Goal: Navigation & Orientation: Go to known website

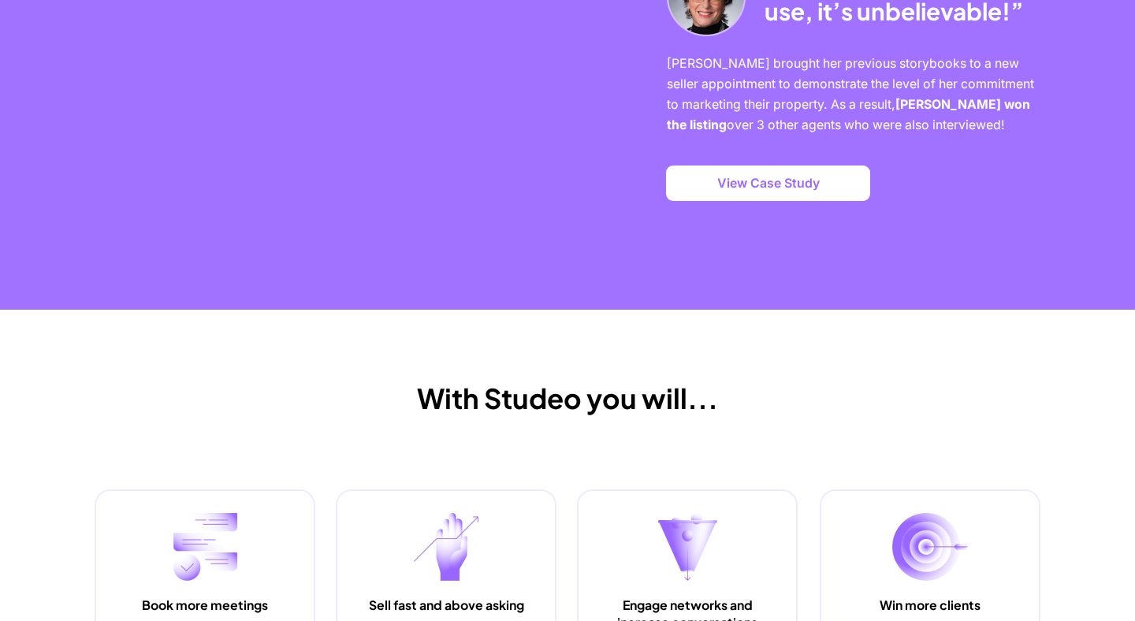
scroll to position [1411, 0]
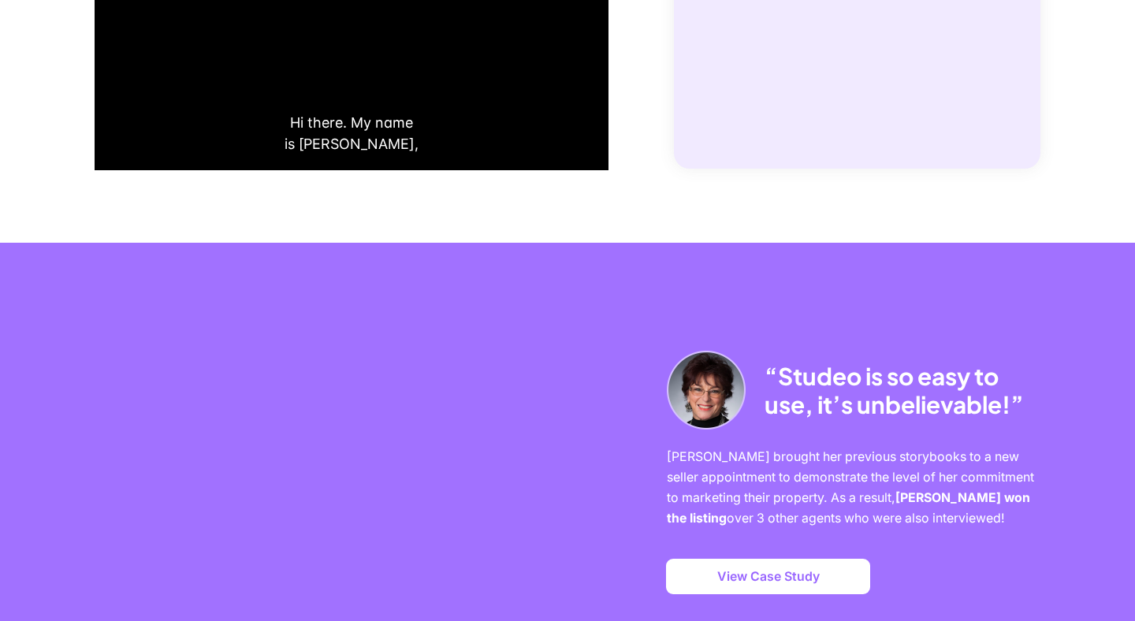
scroll to position [1106, 0]
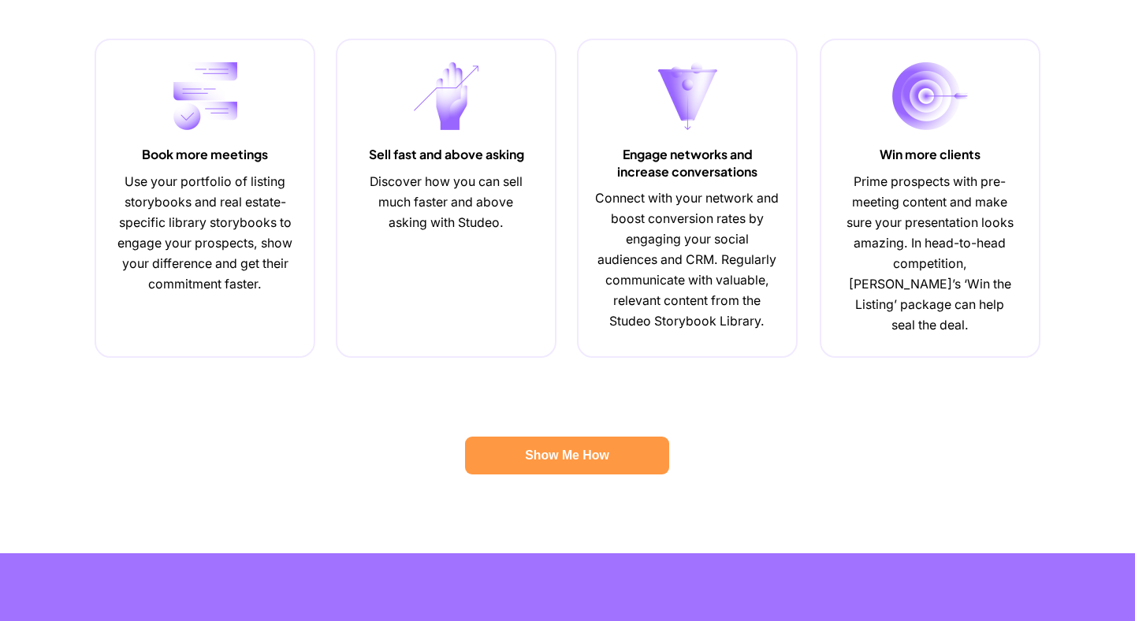
scroll to position [552, 0]
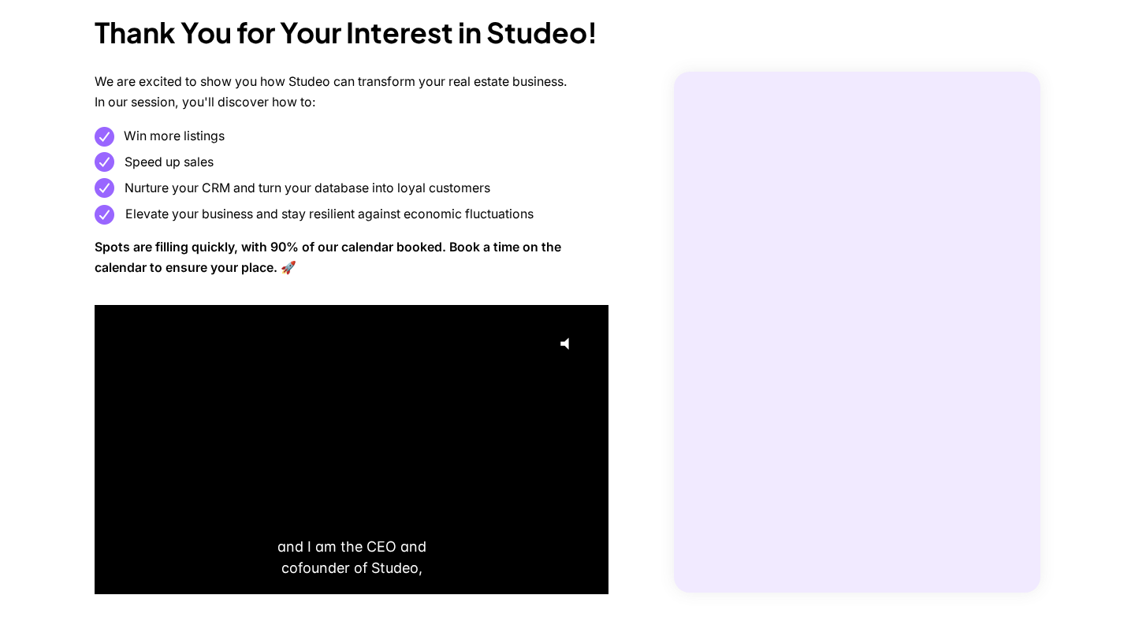
scroll to position [89, 0]
